Goal: Task Accomplishment & Management: Manage account settings

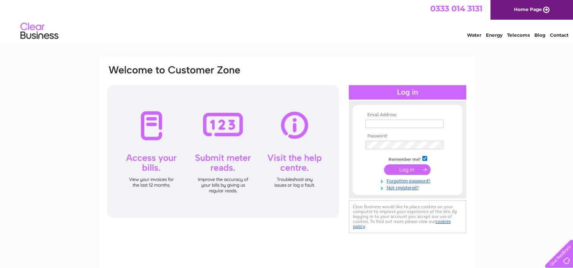
click at [153, 144] on div at bounding box center [223, 151] width 232 height 133
click at [393, 122] on input "text" at bounding box center [405, 124] width 79 height 9
type input "tauntonbowlingclub@gmail.com"
click at [399, 170] on input "submit" at bounding box center [407, 169] width 47 height 11
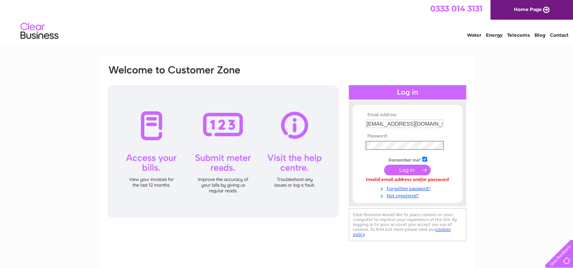
click at [425, 159] on input "checkbox" at bounding box center [425, 159] width 5 height 5
checkbox input "false"
click at [414, 171] on input "submit" at bounding box center [407, 169] width 47 height 11
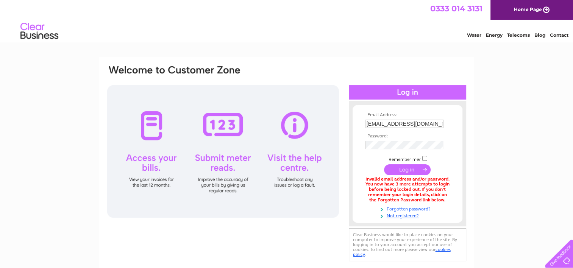
click at [412, 208] on link "Forgotten password?" at bounding box center [409, 208] width 86 height 7
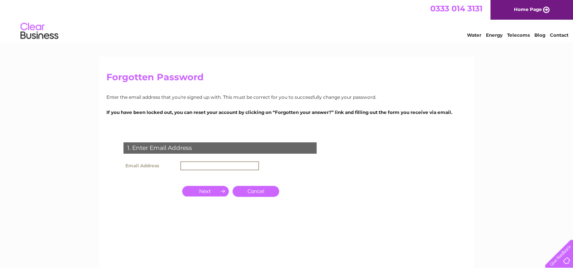
click at [210, 167] on input "text" at bounding box center [219, 165] width 79 height 9
type input "tauntonbowlingclub@gmail.com"
click at [203, 191] on input "button" at bounding box center [205, 190] width 47 height 11
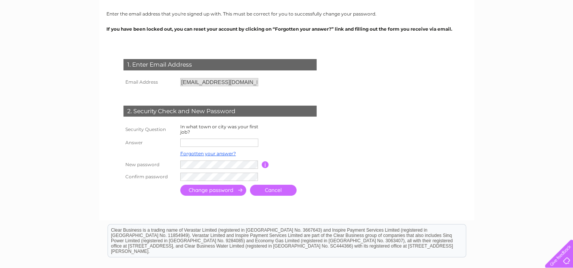
scroll to position [90, 0]
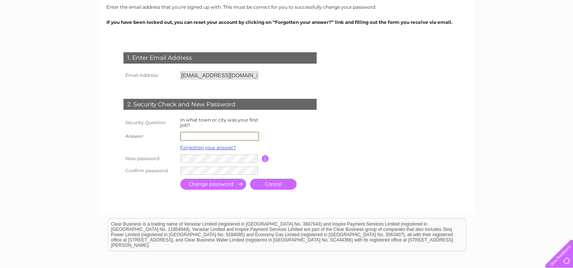
click at [204, 136] on input "text" at bounding box center [219, 136] width 79 height 9
type input "Taunton"
click at [204, 184] on input "submit" at bounding box center [213, 183] width 66 height 11
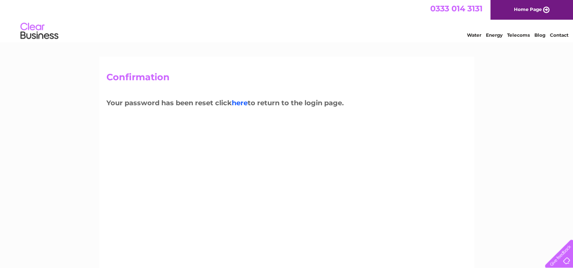
click at [244, 103] on link "here" at bounding box center [240, 103] width 16 height 8
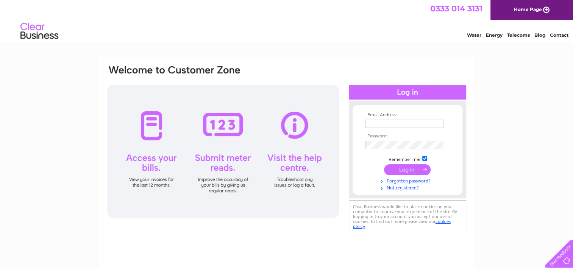
click at [376, 123] on input "text" at bounding box center [405, 124] width 78 height 8
type input "tauntonbowlingclub@gmail.com"
click at [406, 169] on input "submit" at bounding box center [407, 169] width 47 height 11
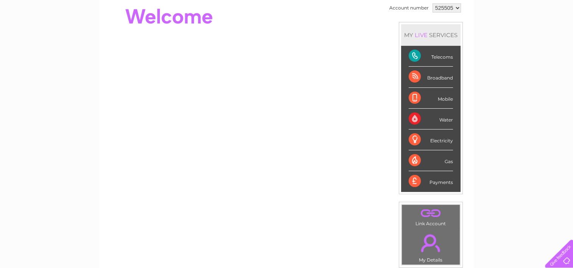
scroll to position [61, 0]
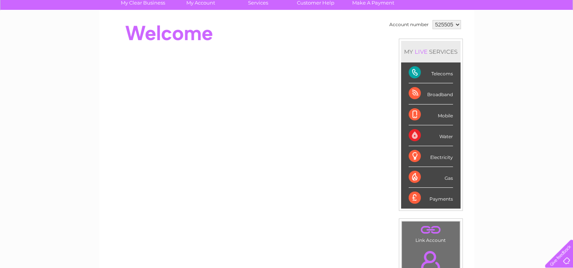
click at [423, 91] on div "Broadband" at bounding box center [431, 93] width 44 height 21
click at [424, 115] on div "Mobile" at bounding box center [431, 115] width 44 height 21
click at [429, 133] on div "Water" at bounding box center [431, 135] width 44 height 21
click at [431, 153] on div "Electricity" at bounding box center [431, 156] width 44 height 21
click at [435, 179] on div "Gas" at bounding box center [431, 177] width 44 height 21
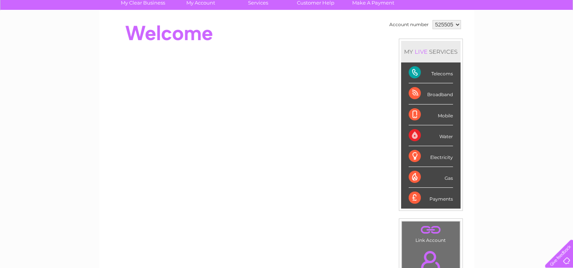
click at [437, 197] on div "Payments" at bounding box center [431, 198] width 44 height 20
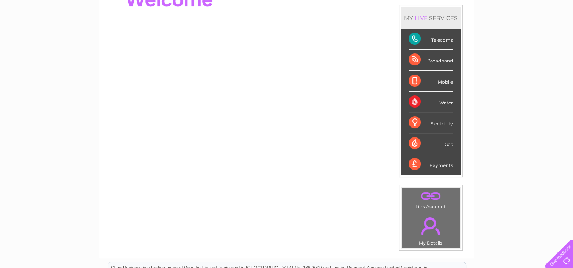
scroll to position [100, 0]
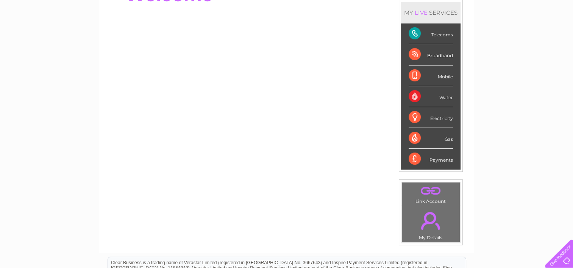
click at [414, 98] on div "Water" at bounding box center [431, 96] width 44 height 21
click at [444, 97] on div "Water" at bounding box center [431, 96] width 44 height 21
click at [440, 117] on div "Electricity" at bounding box center [431, 117] width 44 height 21
click at [448, 141] on div "Gas" at bounding box center [431, 138] width 44 height 21
click at [444, 167] on div "Payments" at bounding box center [431, 159] width 44 height 20
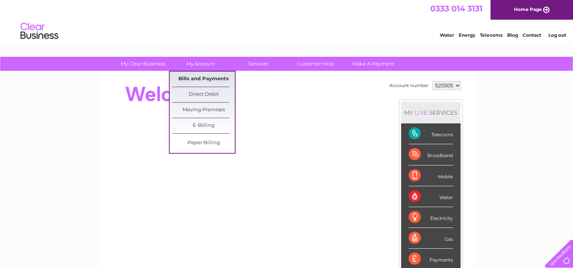
click at [204, 78] on link "Bills and Payments" at bounding box center [203, 79] width 63 height 15
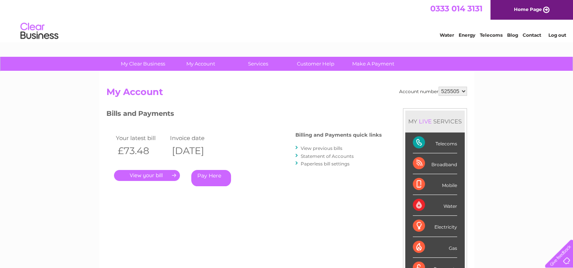
click at [169, 177] on link "." at bounding box center [147, 175] width 66 height 11
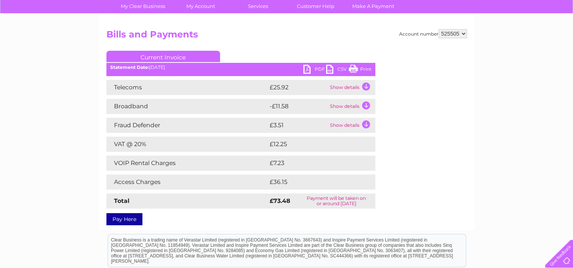
scroll to position [59, 0]
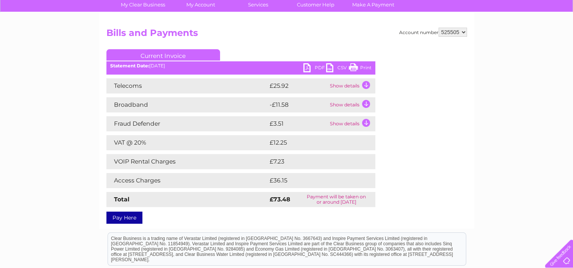
click at [309, 70] on link "PDF" at bounding box center [315, 68] width 23 height 11
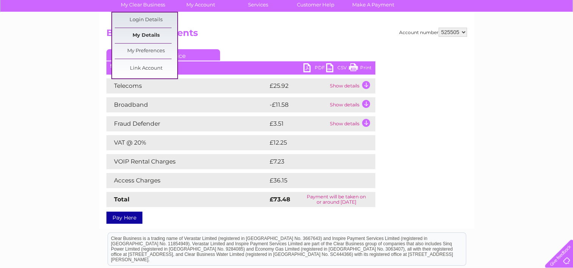
click at [147, 34] on link "My Details" at bounding box center [146, 35] width 63 height 15
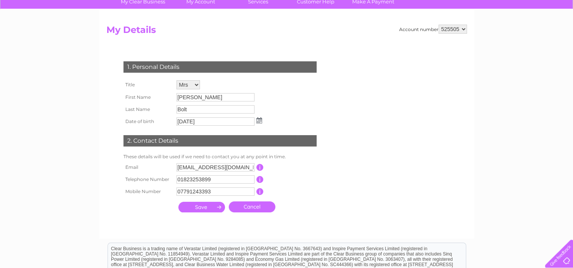
scroll to position [62, 0]
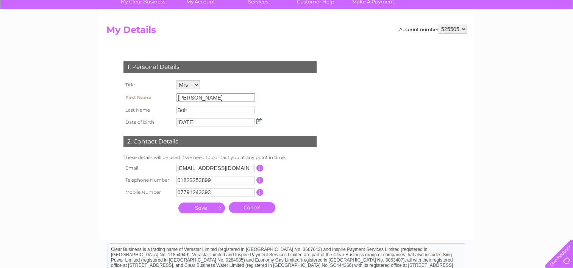
click at [191, 96] on input "[PERSON_NAME]" at bounding box center [216, 97] width 79 height 9
drag, startPoint x: 191, startPoint y: 96, endPoint x: 176, endPoint y: 96, distance: 15.6
click at [177, 96] on input "[PERSON_NAME]" at bounding box center [216, 97] width 79 height 9
drag, startPoint x: 176, startPoint y: 96, endPoint x: 191, endPoint y: 96, distance: 15.5
click at [191, 96] on input "[PERSON_NAME]" at bounding box center [216, 97] width 79 height 9
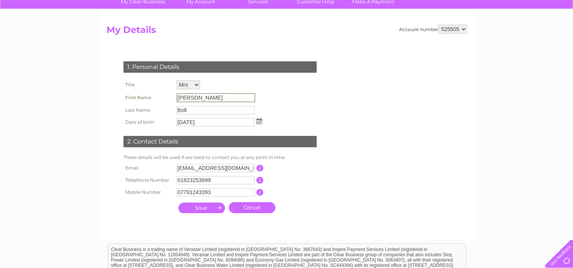
click at [191, 97] on input "[PERSON_NAME]" at bounding box center [216, 97] width 79 height 9
drag, startPoint x: 178, startPoint y: 97, endPoint x: 191, endPoint y: 99, distance: 12.6
click at [191, 99] on input "[PERSON_NAME]" at bounding box center [216, 97] width 79 height 9
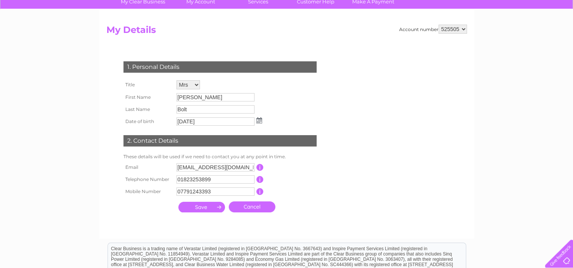
click at [313, 109] on div "1. Personal Details Title Mr Mrs Ms Miss Dr Rev Prof Other First Name Linda Las…" at bounding box center [221, 135] width 230 height 163
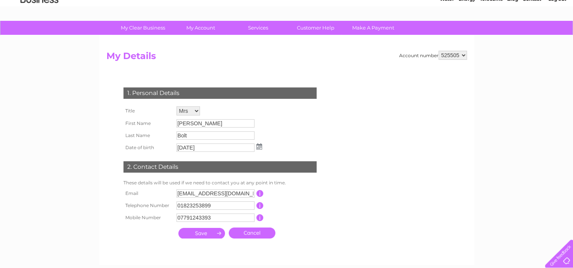
scroll to position [0, 0]
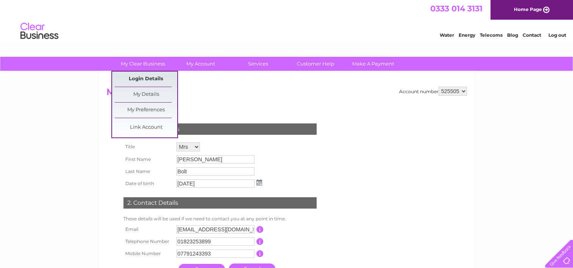
click at [146, 81] on link "Login Details" at bounding box center [146, 79] width 63 height 15
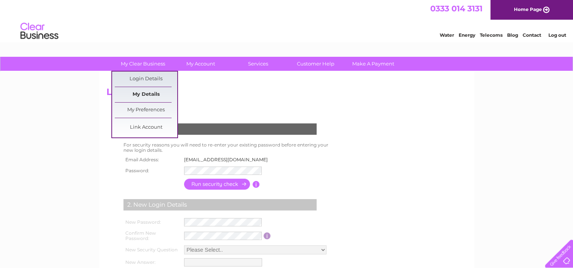
click at [159, 92] on link "My Details" at bounding box center [146, 94] width 63 height 15
